Goal: Information Seeking & Learning: Learn about a topic

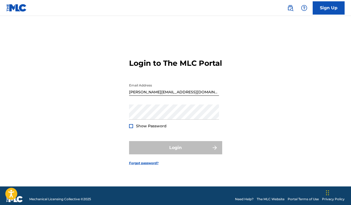
click at [159, 129] on span "Show Password" at bounding box center [151, 126] width 31 height 5
click at [131, 128] on div at bounding box center [131, 126] width 4 height 4
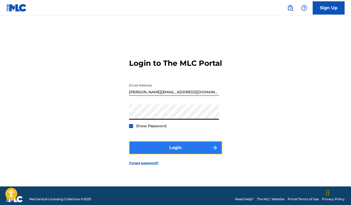
click at [174, 150] on button "Login" at bounding box center [175, 147] width 93 height 13
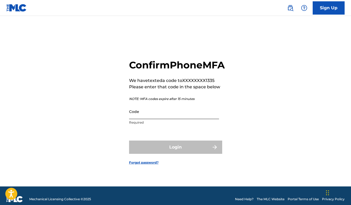
click at [164, 119] on input "Code" at bounding box center [174, 111] width 90 height 15
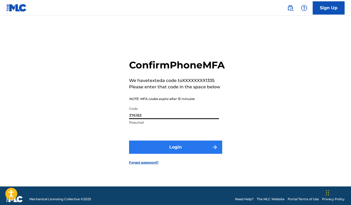
type input "376183"
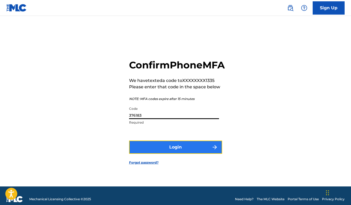
click at [201, 152] on button "Login" at bounding box center [175, 147] width 93 height 13
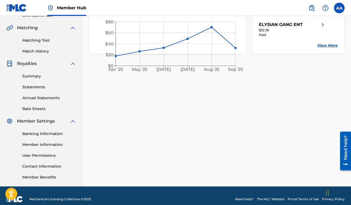
scroll to position [118, 0]
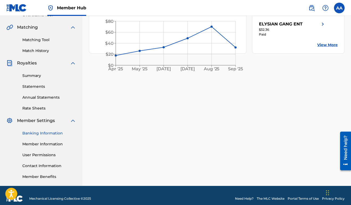
click at [42, 133] on link "Banking Information" at bounding box center [49, 134] width 54 height 6
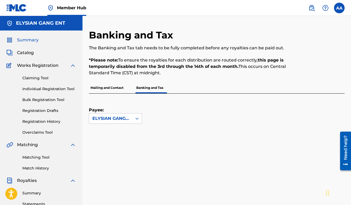
click at [28, 41] on span "Summary" at bounding box center [28, 40] width 22 height 6
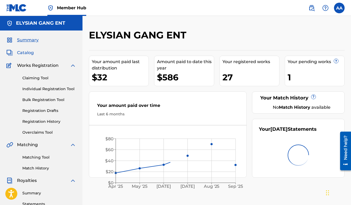
click at [28, 50] on span "Catalog" at bounding box center [25, 53] width 17 height 6
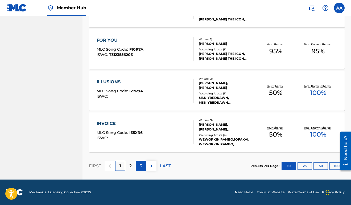
click at [138, 167] on div "3" at bounding box center [141, 166] width 10 height 10
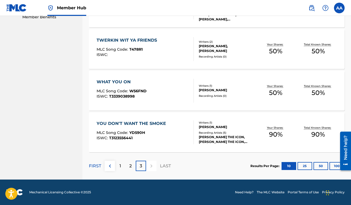
scroll to position [226, 0]
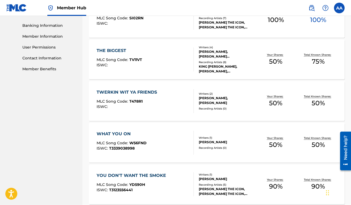
click at [155, 96] on div "TWERKIN WIT YA FRIENDS MLC Song Code : T478R1 ISWC :" at bounding box center [127, 101] width 63 height 24
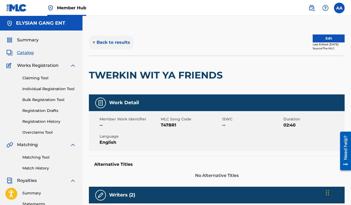
click at [98, 41] on button "< Back to results" at bounding box center [111, 42] width 45 height 13
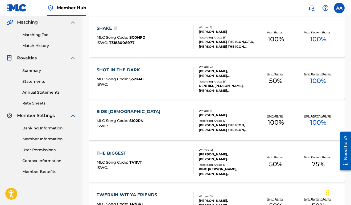
scroll to position [124, 0]
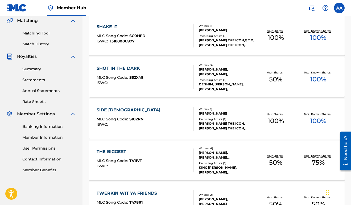
click at [141, 152] on div "THE BIGGEST" at bounding box center [118, 152] width 45 height 6
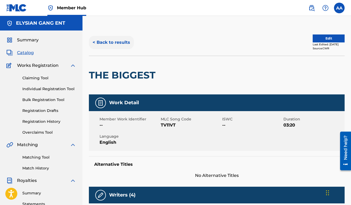
click at [120, 43] on button "< Back to results" at bounding box center [111, 42] width 45 height 13
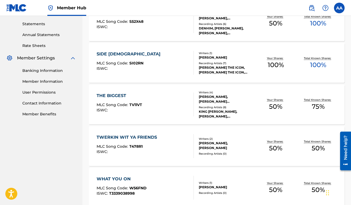
scroll to position [278, 0]
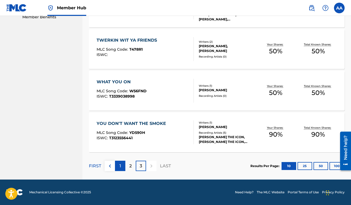
click at [120, 165] on p "1" at bounding box center [120, 166] width 2 height 6
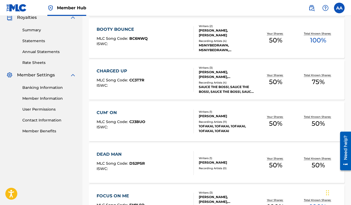
scroll to position [51, 0]
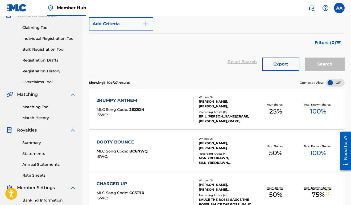
click at [141, 103] on div "2HUMPY ANTHEM" at bounding box center [120, 101] width 48 height 6
